Goal: Use online tool/utility: Utilize a website feature to perform a specific function

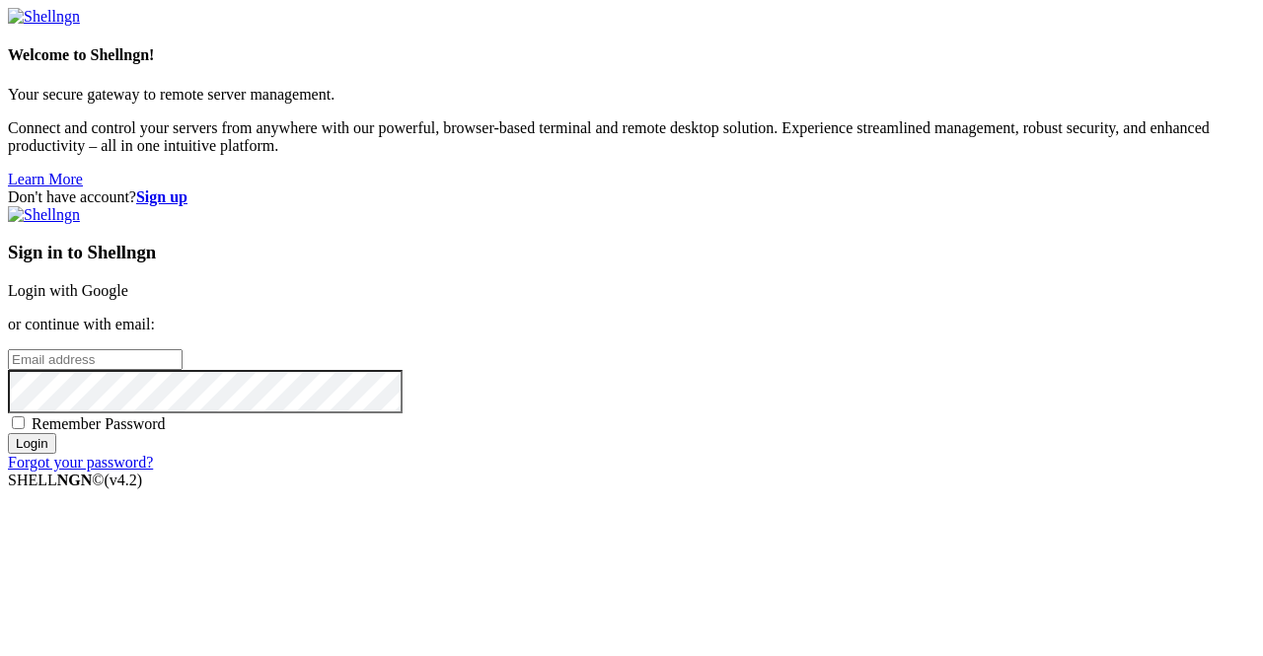
click at [128, 282] on link "Login with Google" at bounding box center [68, 290] width 120 height 17
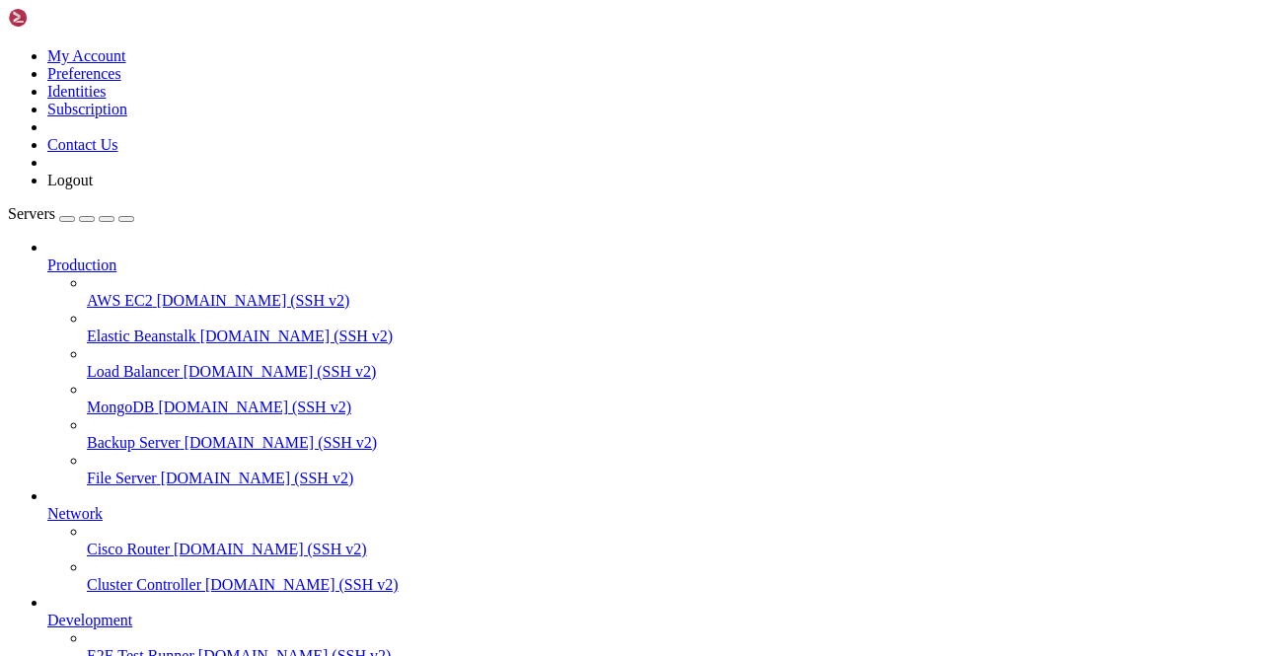
click at [8, 47] on icon at bounding box center [8, 47] width 0 height 0
click at [121, 82] on link "Preferences" at bounding box center [84, 73] width 74 height 17
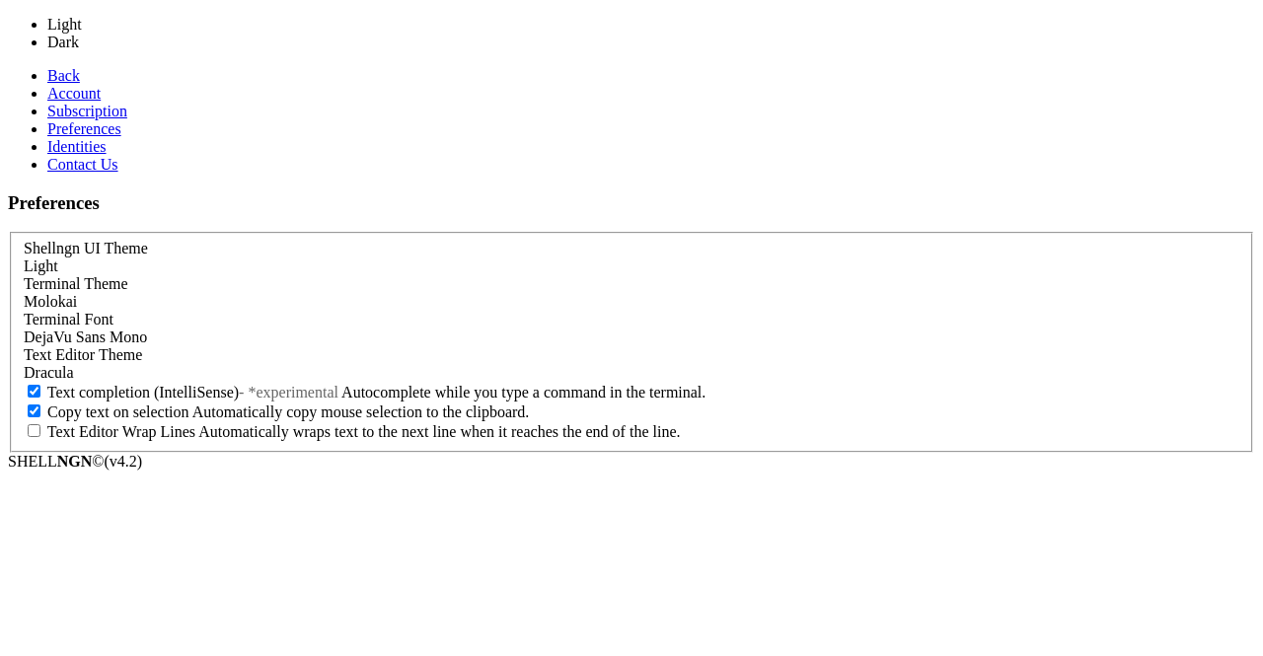
click at [330, 258] on div "Light" at bounding box center [632, 267] width 1216 height 18
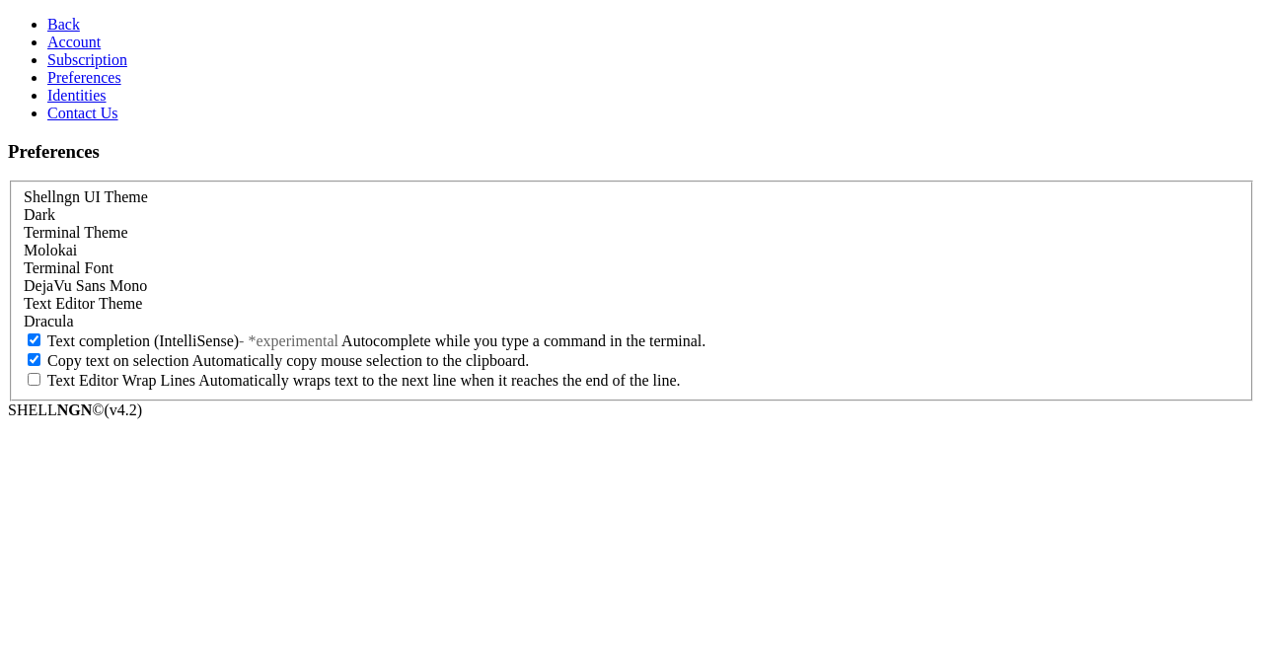
click at [47, 16] on link "Back" at bounding box center [63, 24] width 33 height 17
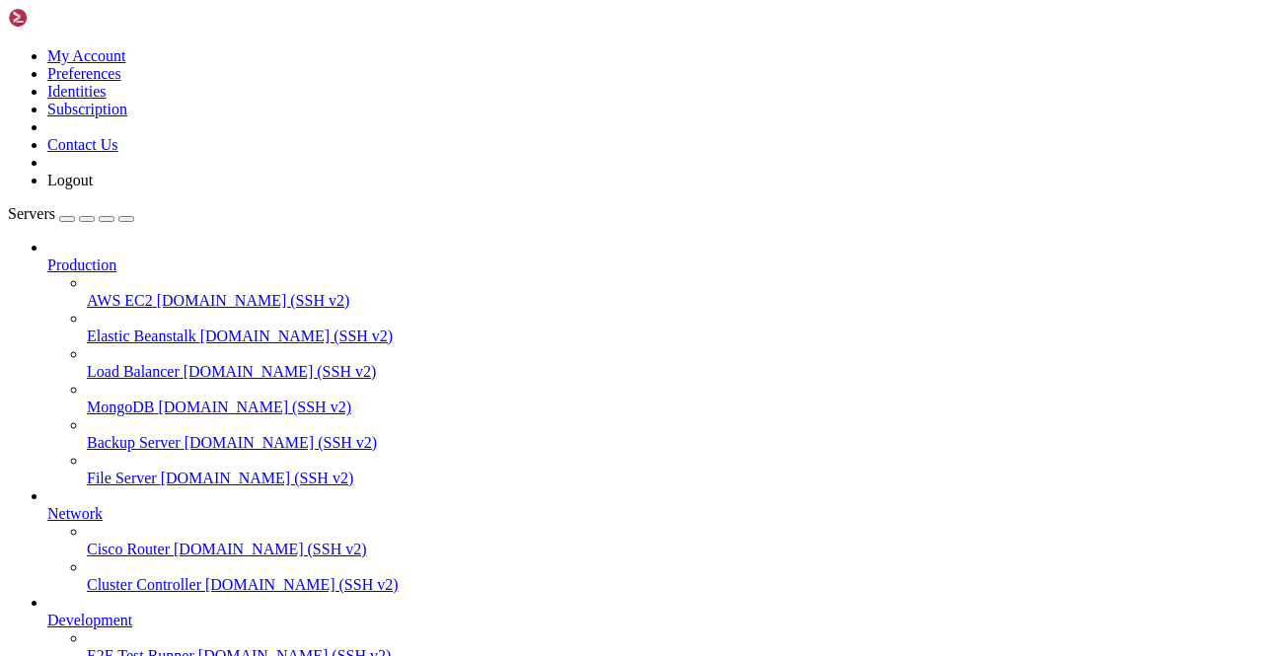
click at [20, 11] on img at bounding box center [64, 18] width 113 height 20
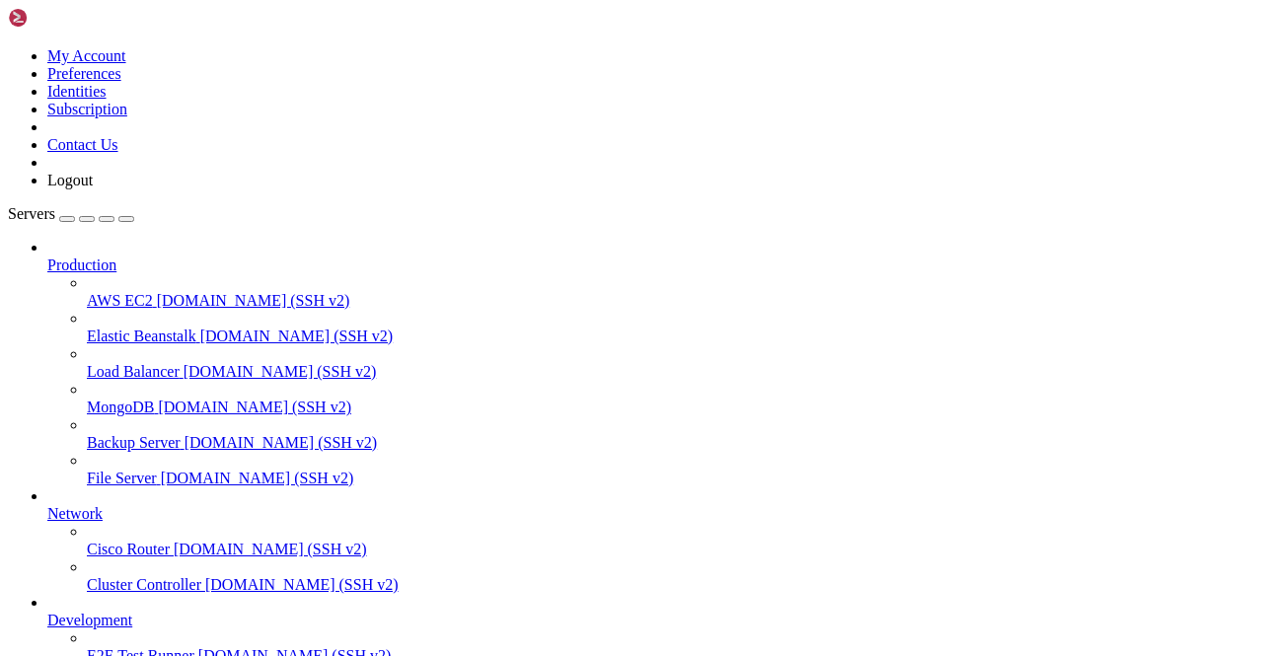
scroll to position [0, 0]
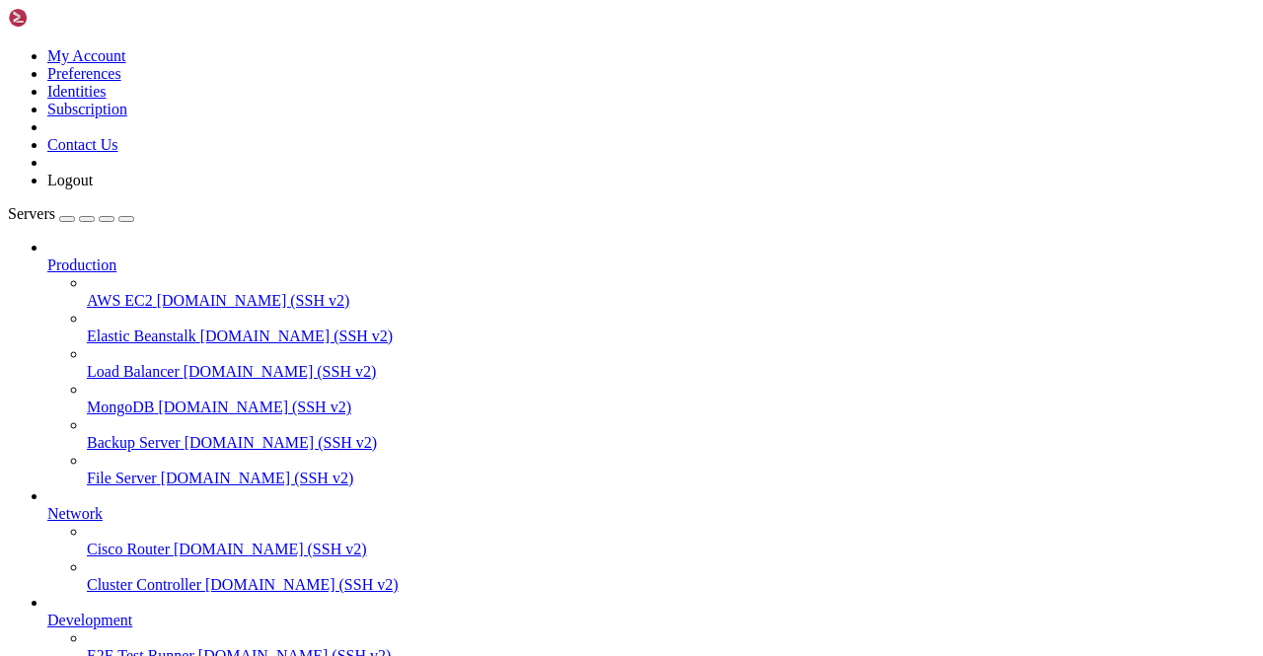
scroll to position [1954, 0]
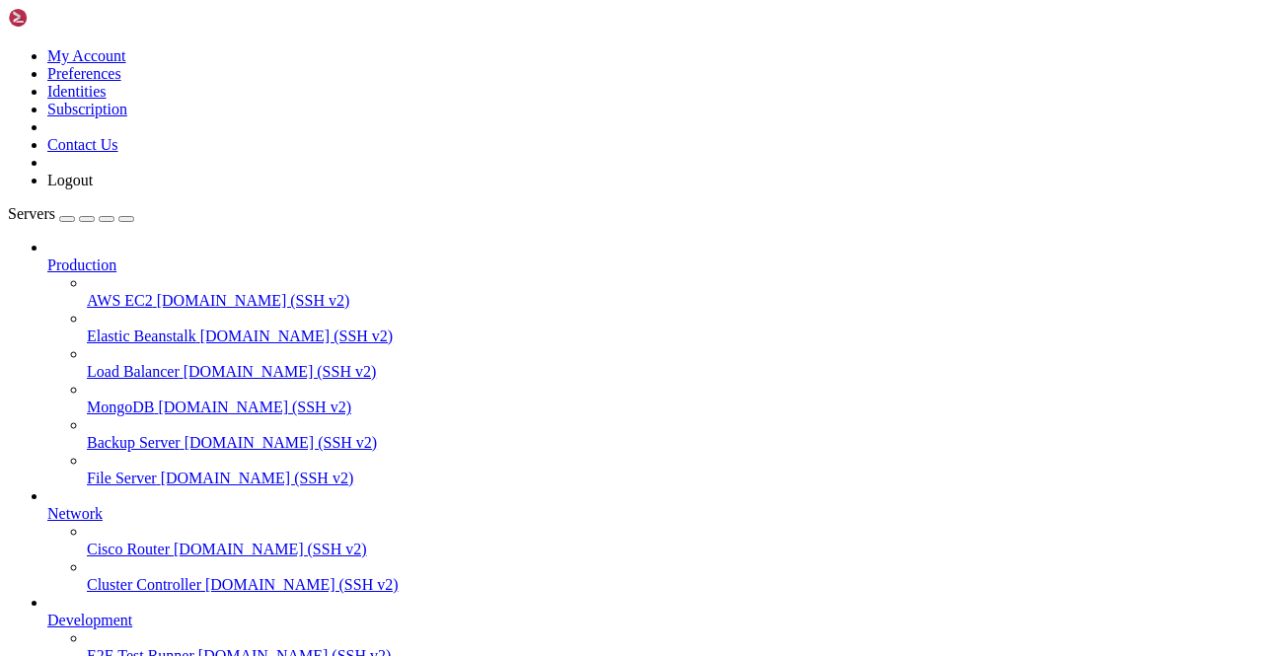
drag, startPoint x: 553, startPoint y: 447, endPoint x: 261, endPoint y: 557, distance: 312.0
